Goal: Task Accomplishment & Management: Manage account settings

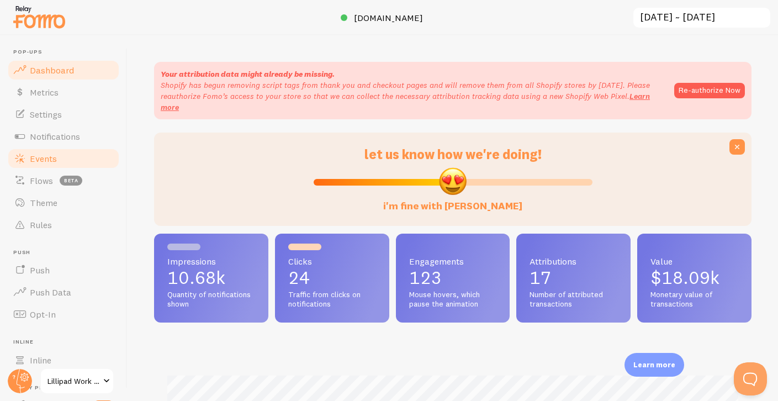
click at [55, 151] on link "Events" at bounding box center [64, 158] width 114 height 22
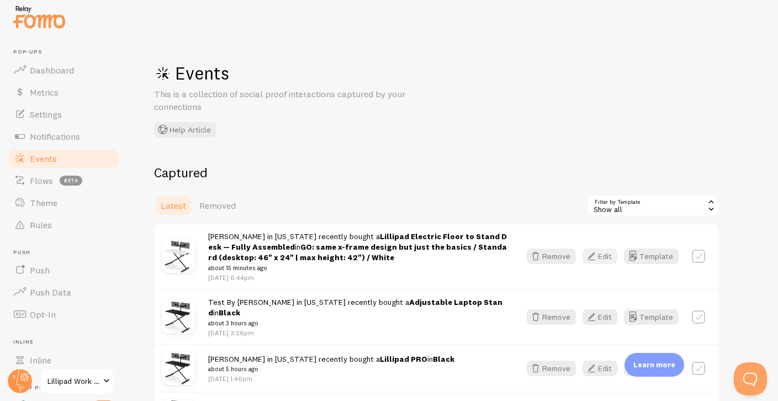
click at [604, 253] on button "Edit" at bounding box center [599, 255] width 35 height 15
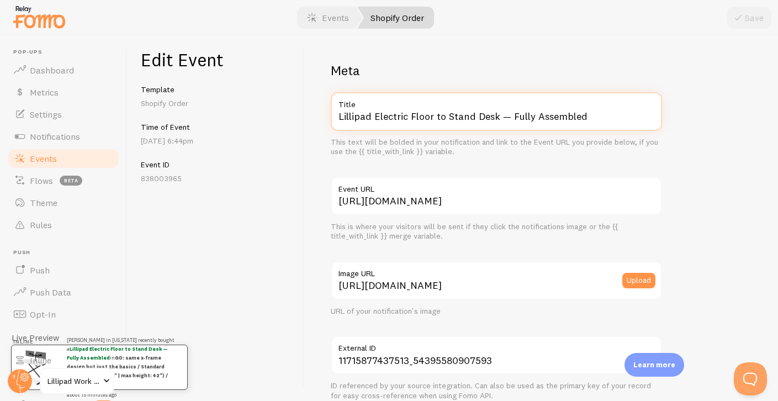
drag, startPoint x: 376, startPoint y: 113, endPoint x: 477, endPoint y: 145, distance: 105.4
click at [461, 137] on div "Lillipad Electric Floor to Stand Desk — Fully Assembled Title This text will be…" at bounding box center [496, 124] width 331 height 65
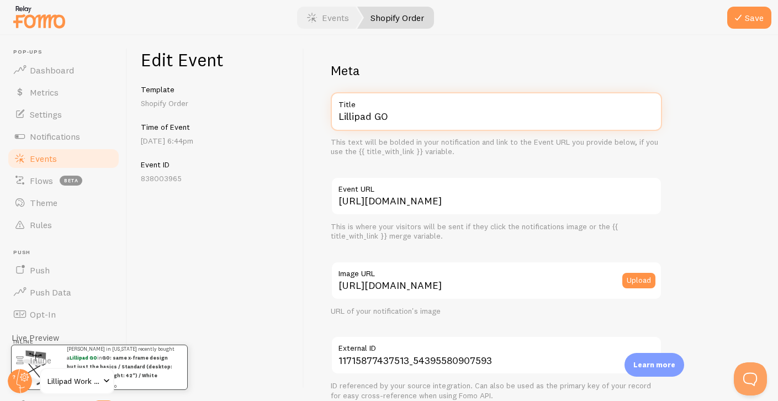
scroll to position [672, 0]
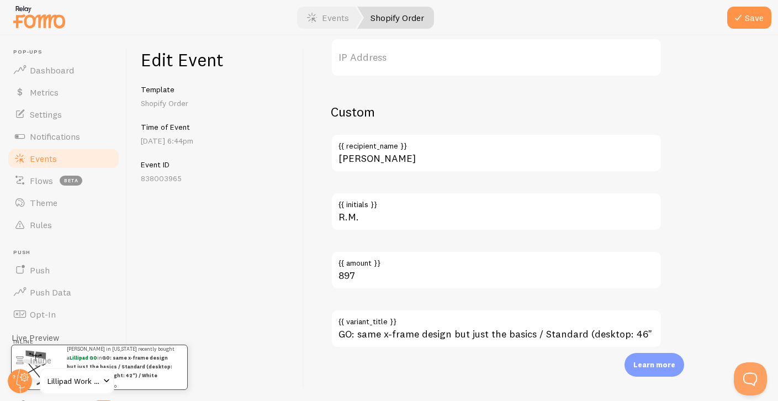
type input "Lillipad GO"
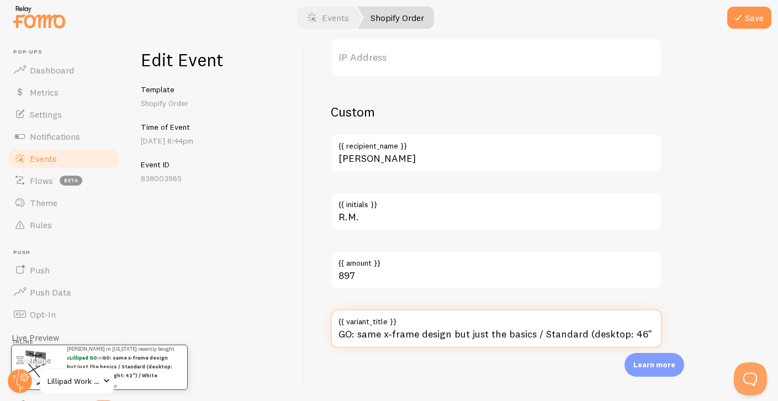
click at [440, 337] on input "GO: same x-frame design but just the basics / Standard (desktop: 46" x 24" | ma…" at bounding box center [496, 328] width 331 height 39
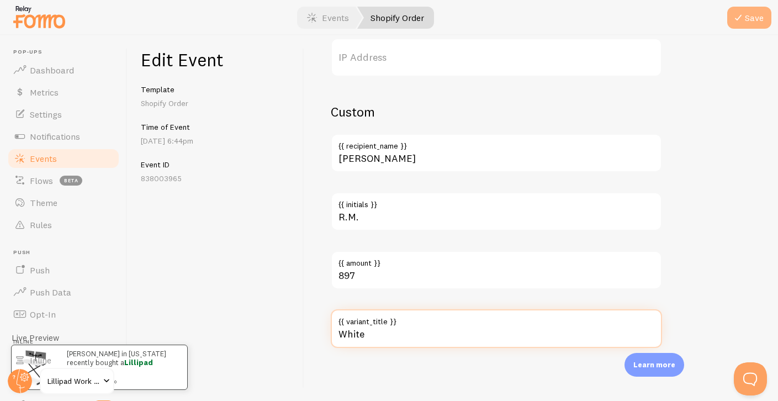
type input "White"
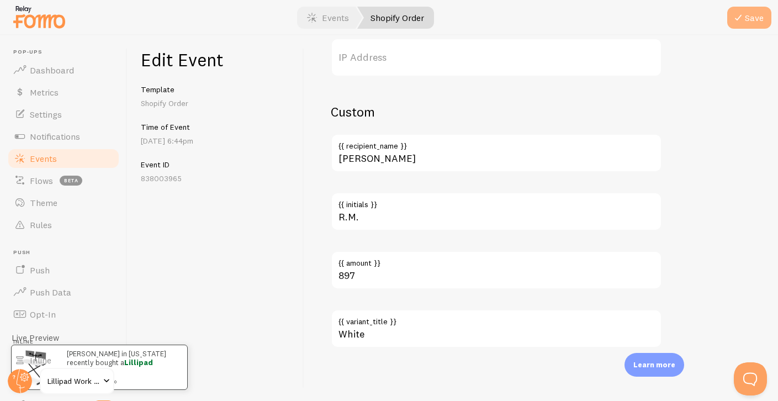
click at [755, 23] on button "Save" at bounding box center [749, 18] width 44 height 22
click at [40, 158] on span "Events" at bounding box center [43, 158] width 27 height 11
